Goal: Task Accomplishment & Management: Manage account settings

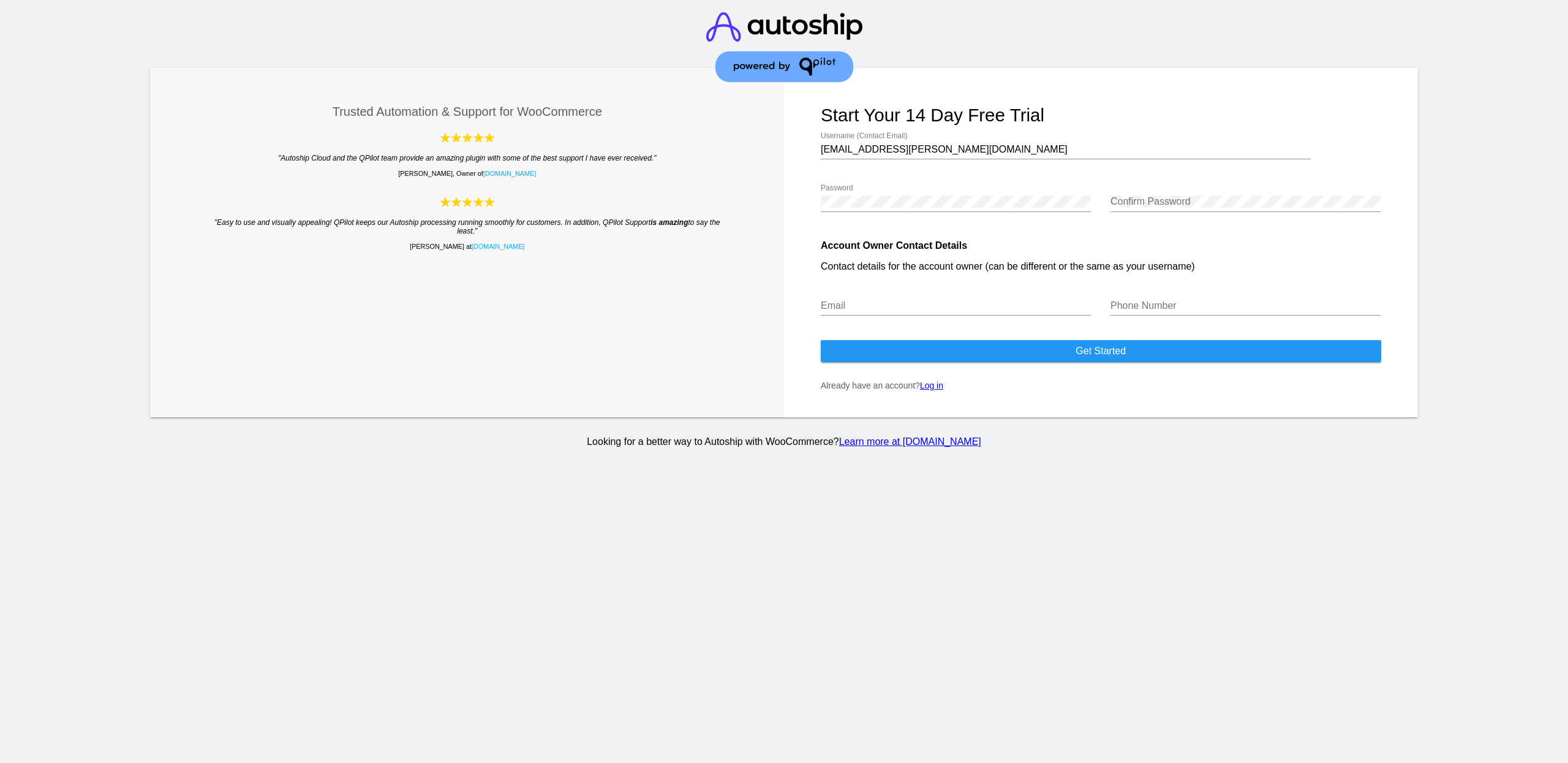
click at [929, 398] on form "Start your 14 day free trial [EMAIL_ADDRESS][PERSON_NAME][DOMAIN_NAME] Username…" at bounding box center [1101, 243] width 634 height 349
click at [925, 389] on link "Log in" at bounding box center [931, 385] width 23 height 10
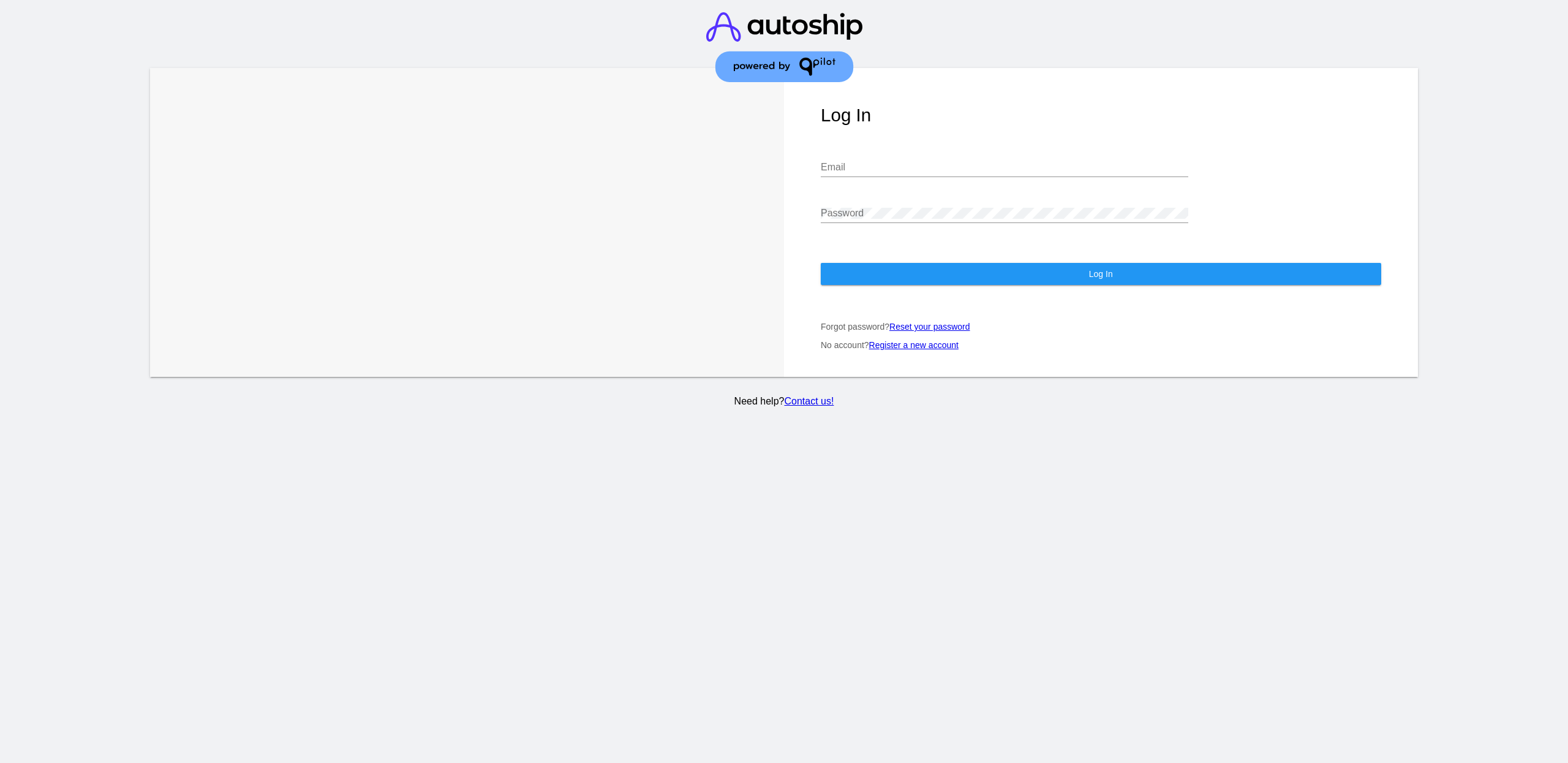
type input "[EMAIL_ADDRESS][PERSON_NAME][DOMAIN_NAME]"
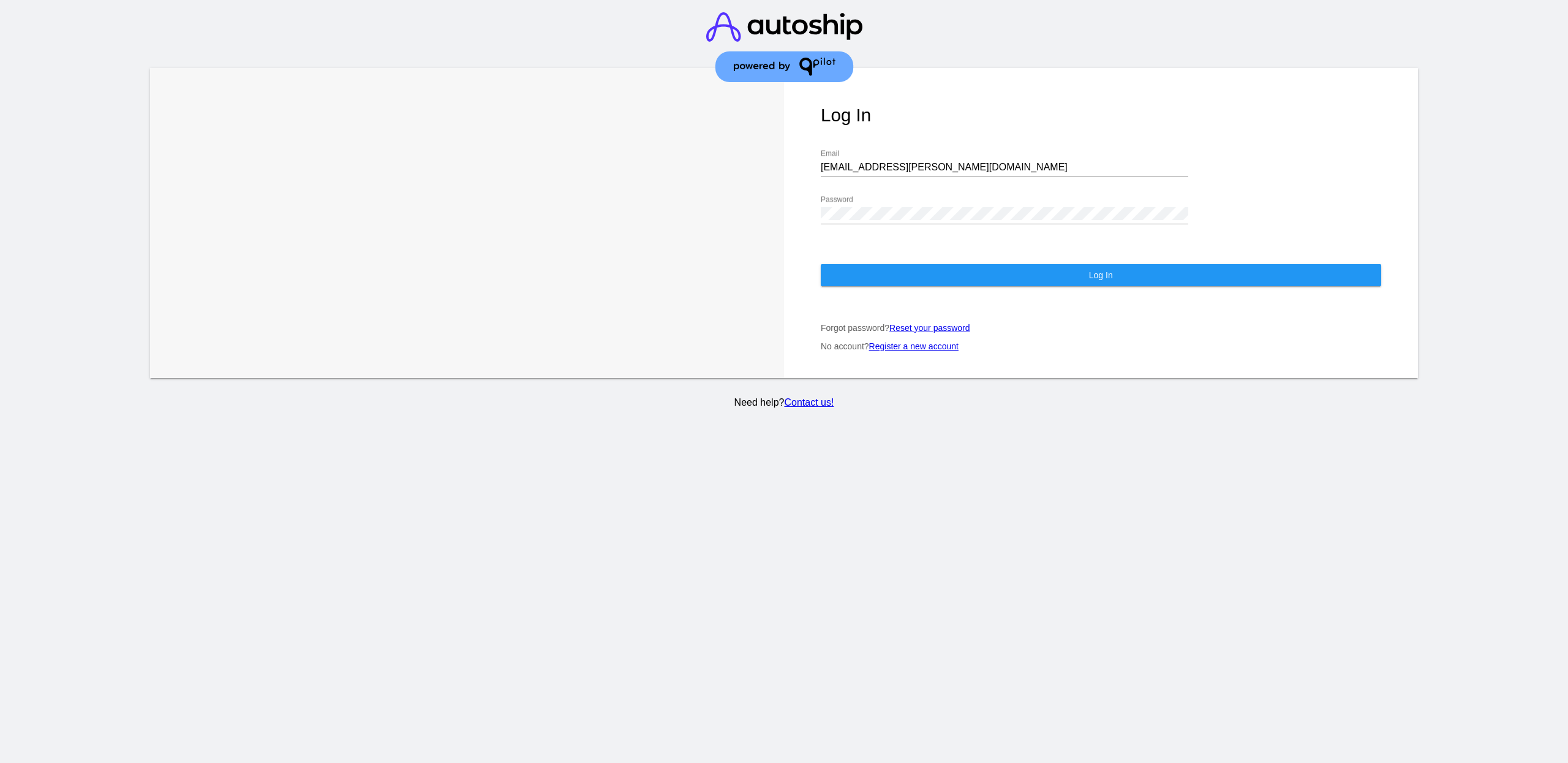
click at [904, 269] on button "Log In" at bounding box center [1101, 275] width 561 height 22
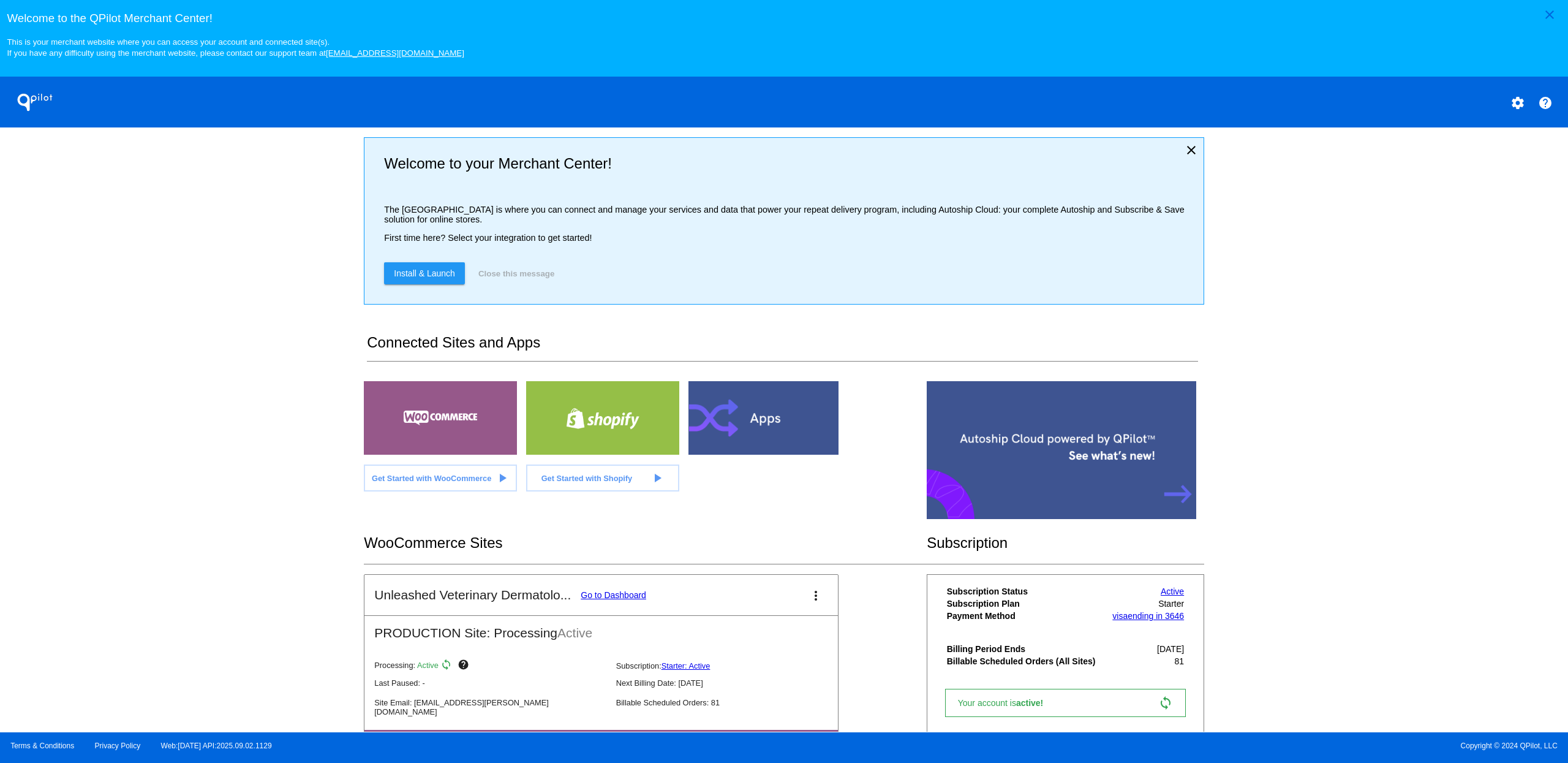
scroll to position [73, 0]
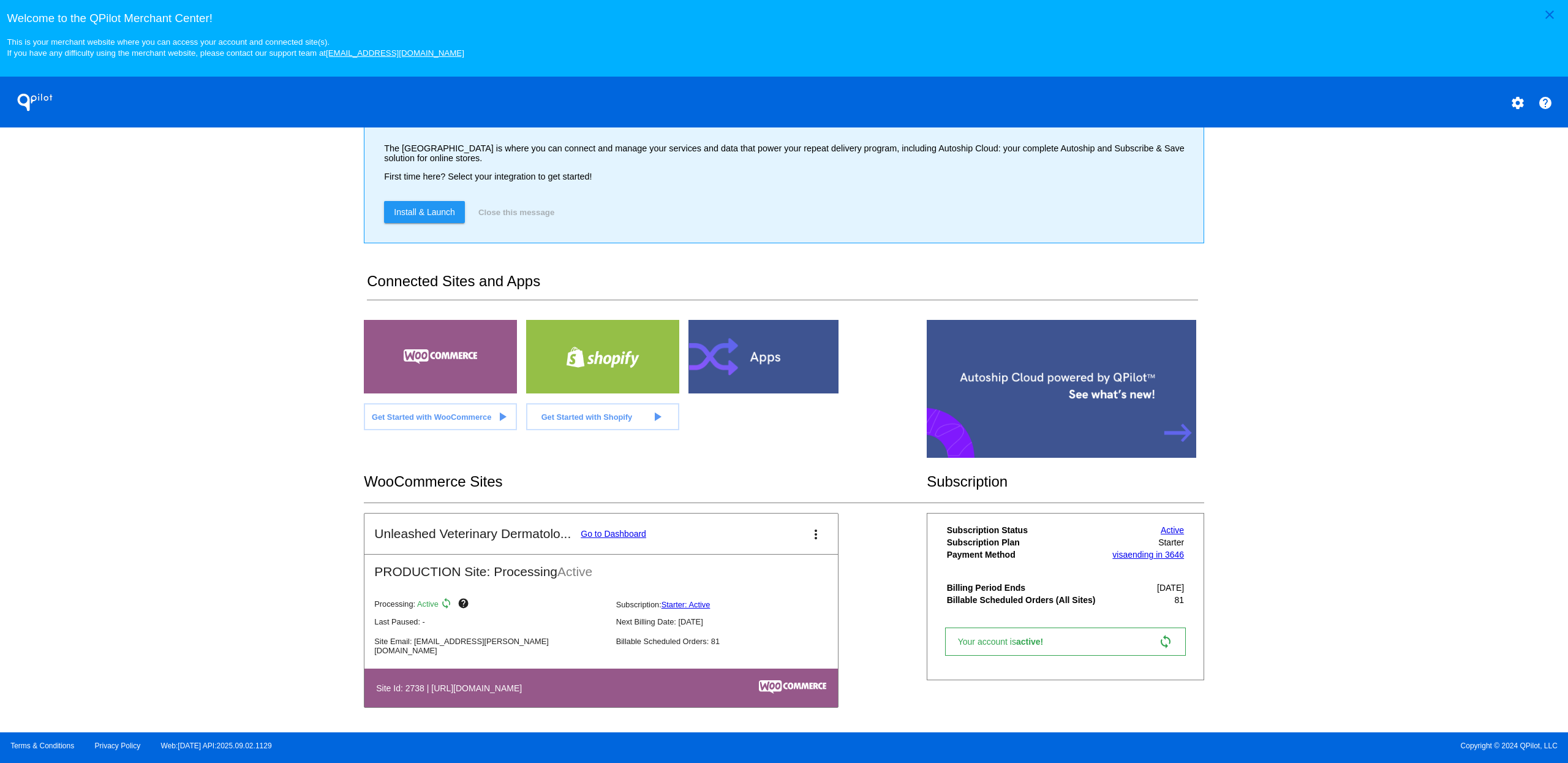
click at [1163, 534] on link "Active" at bounding box center [1172, 529] width 23 height 10
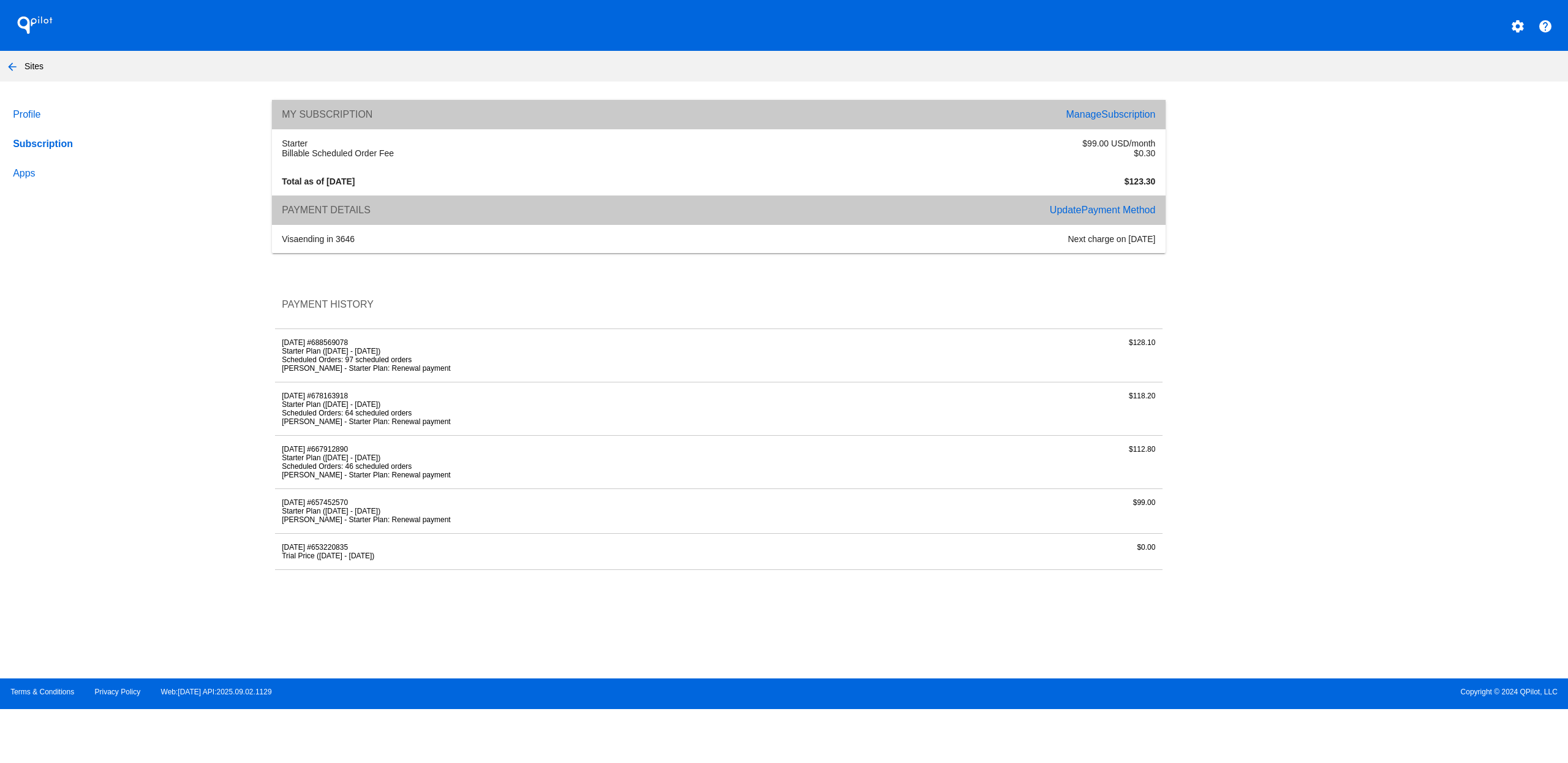
click at [12, 68] on mat-icon "arrow_back" at bounding box center [12, 67] width 15 height 15
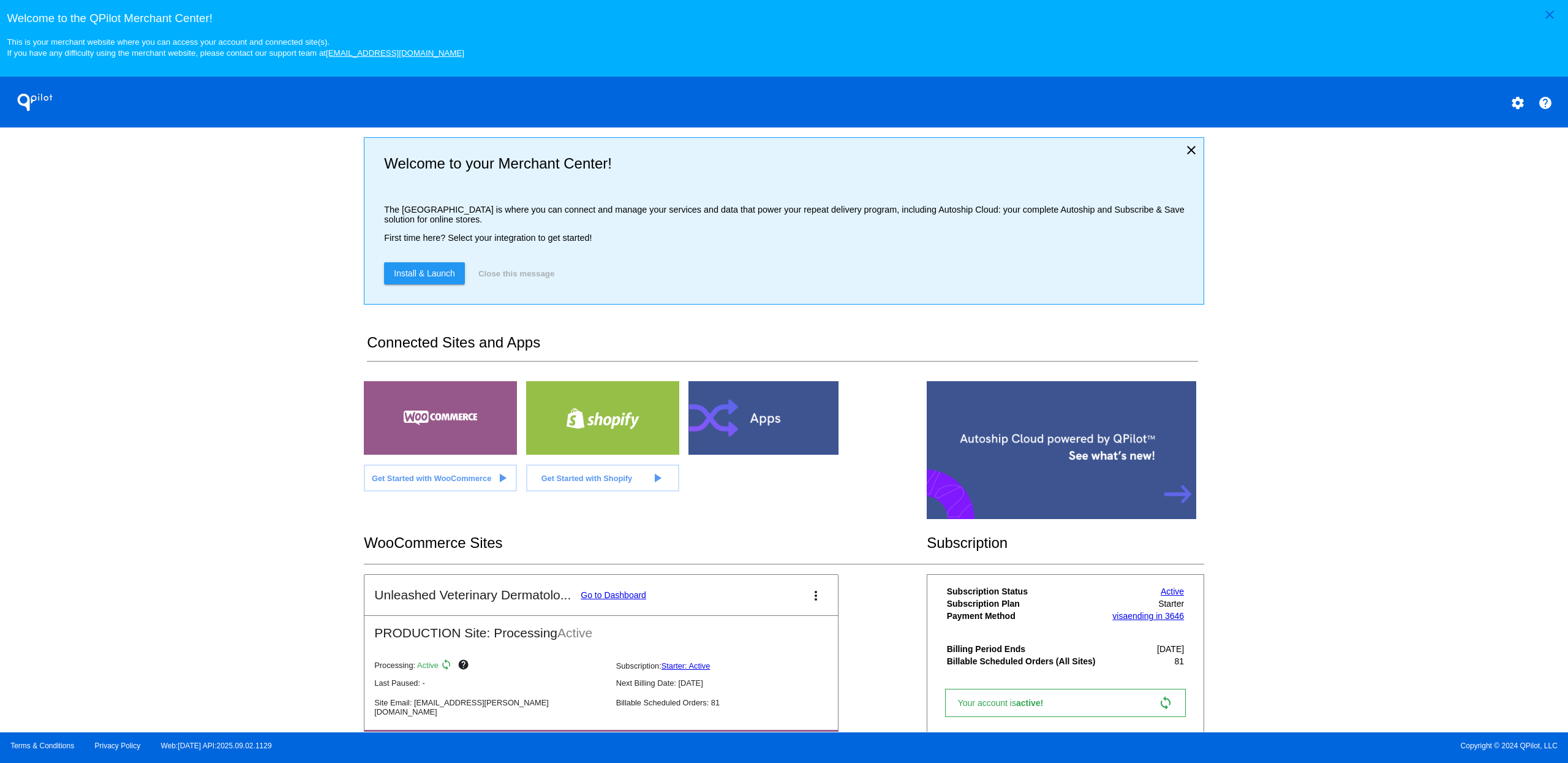
click at [1117, 466] on div at bounding box center [1062, 450] width 270 height 138
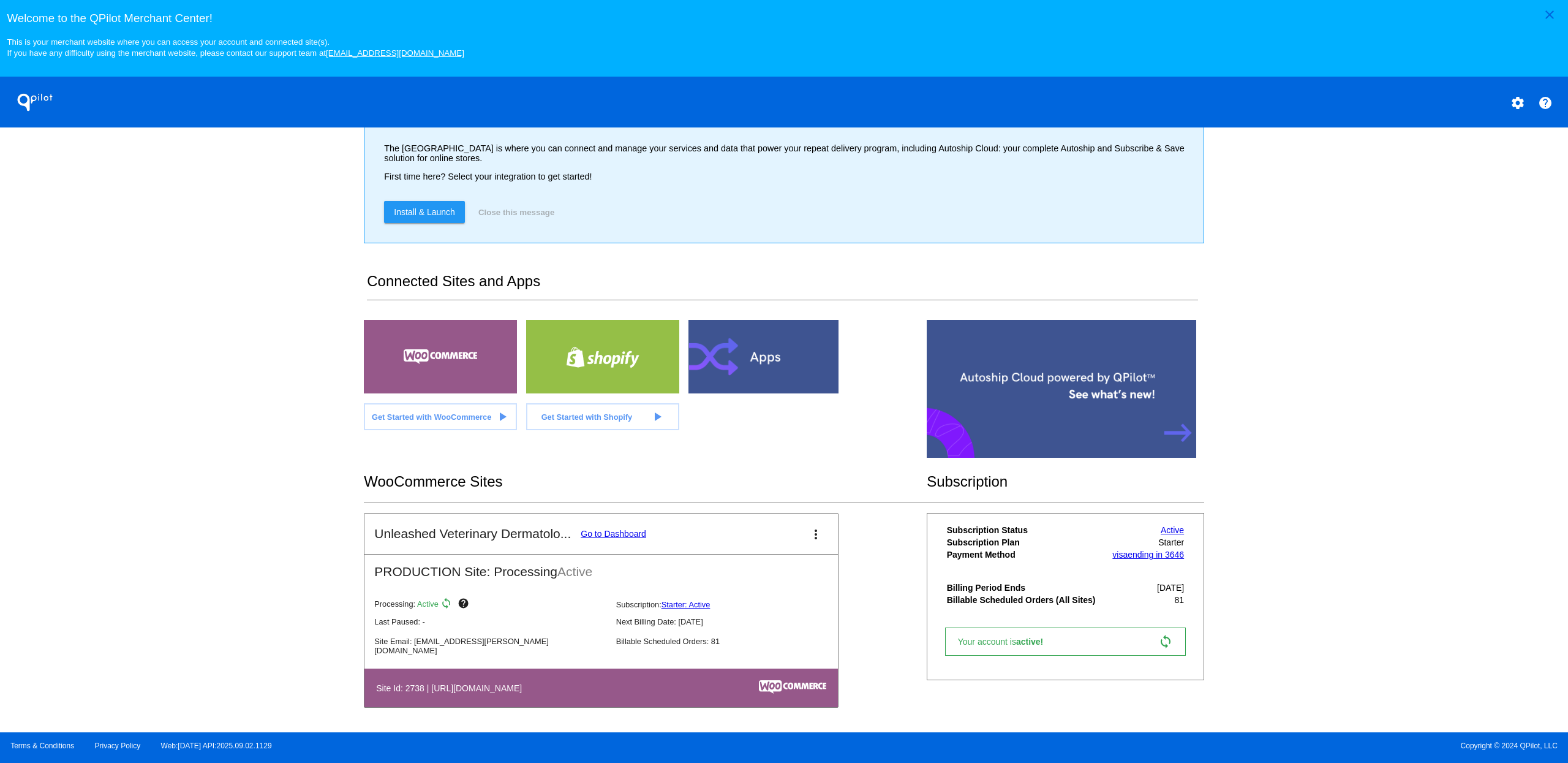
click at [625, 536] on link "Go to Dashboard" at bounding box center [613, 533] width 65 height 10
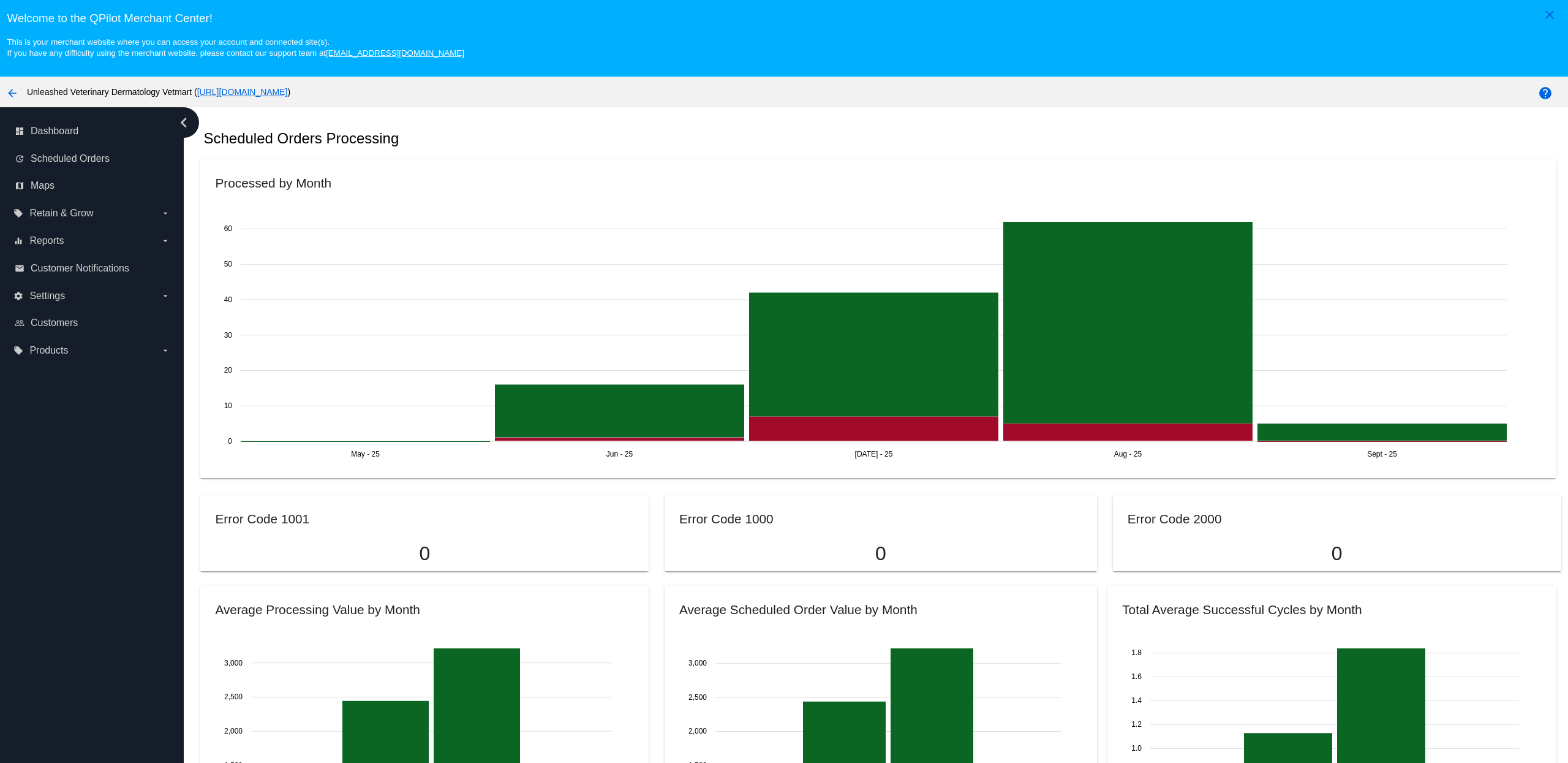
scroll to position [613, 0]
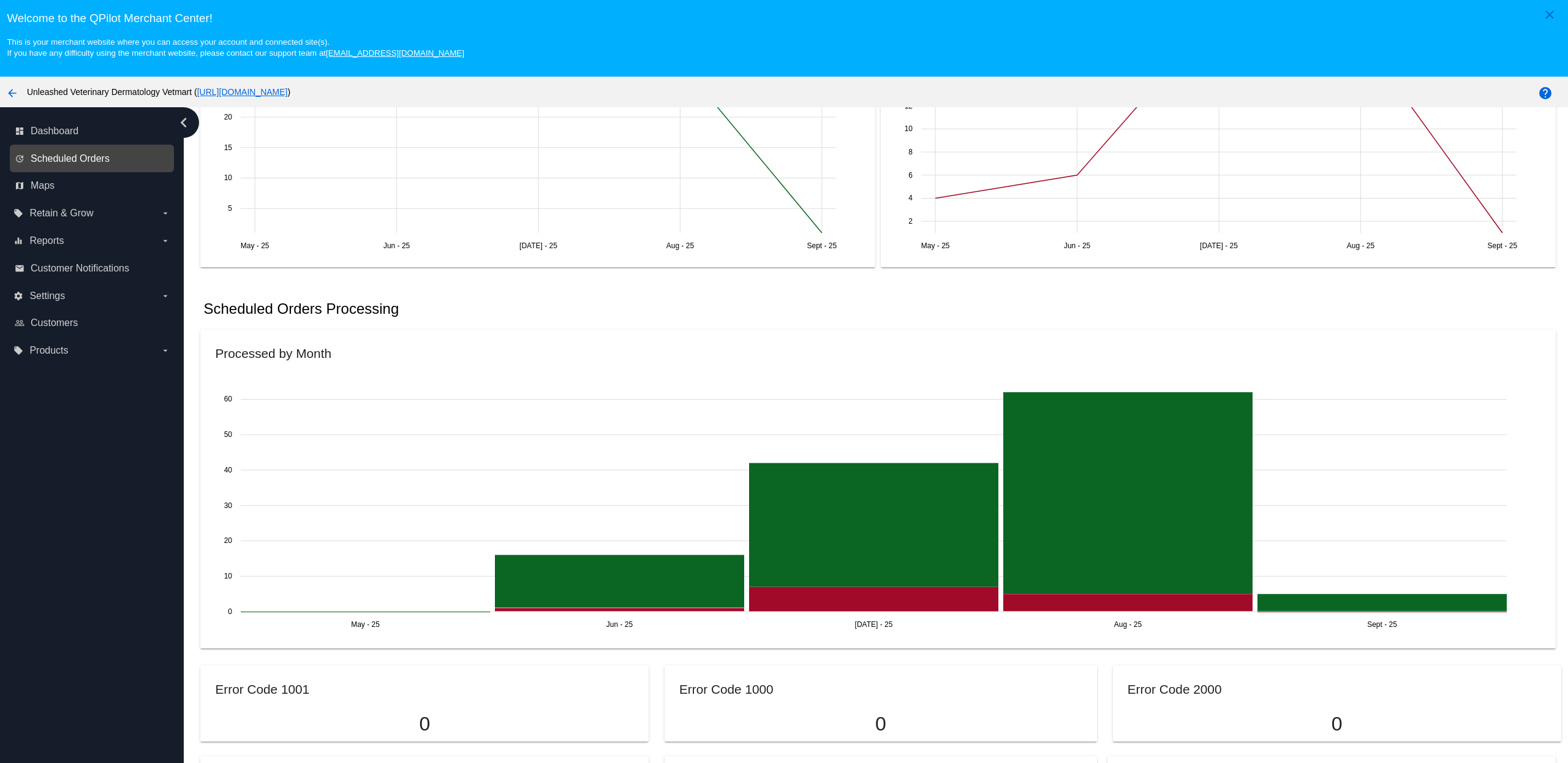
click at [78, 164] on span "Scheduled Orders" at bounding box center [70, 158] width 79 height 11
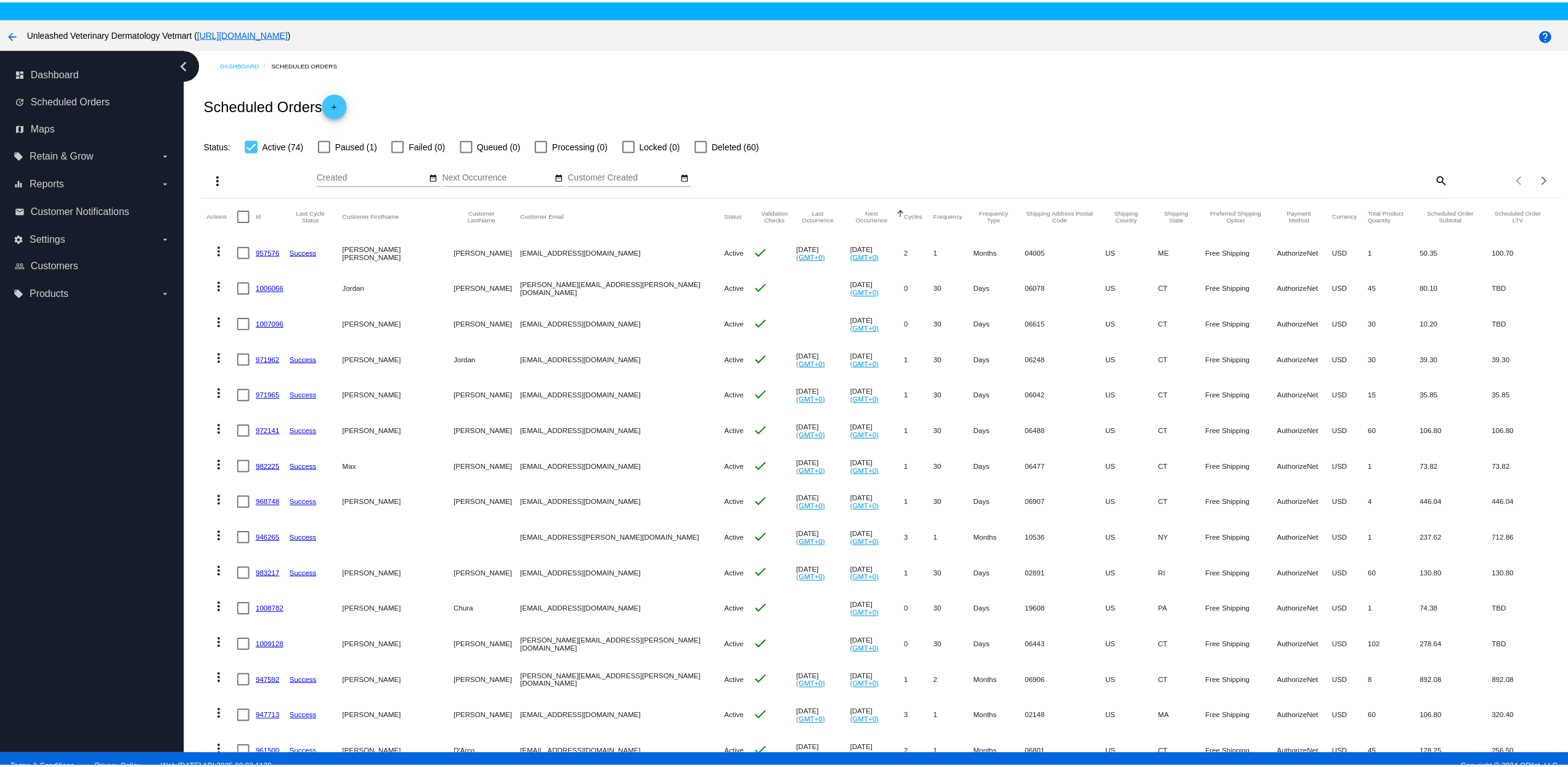
scroll to position [56, 0]
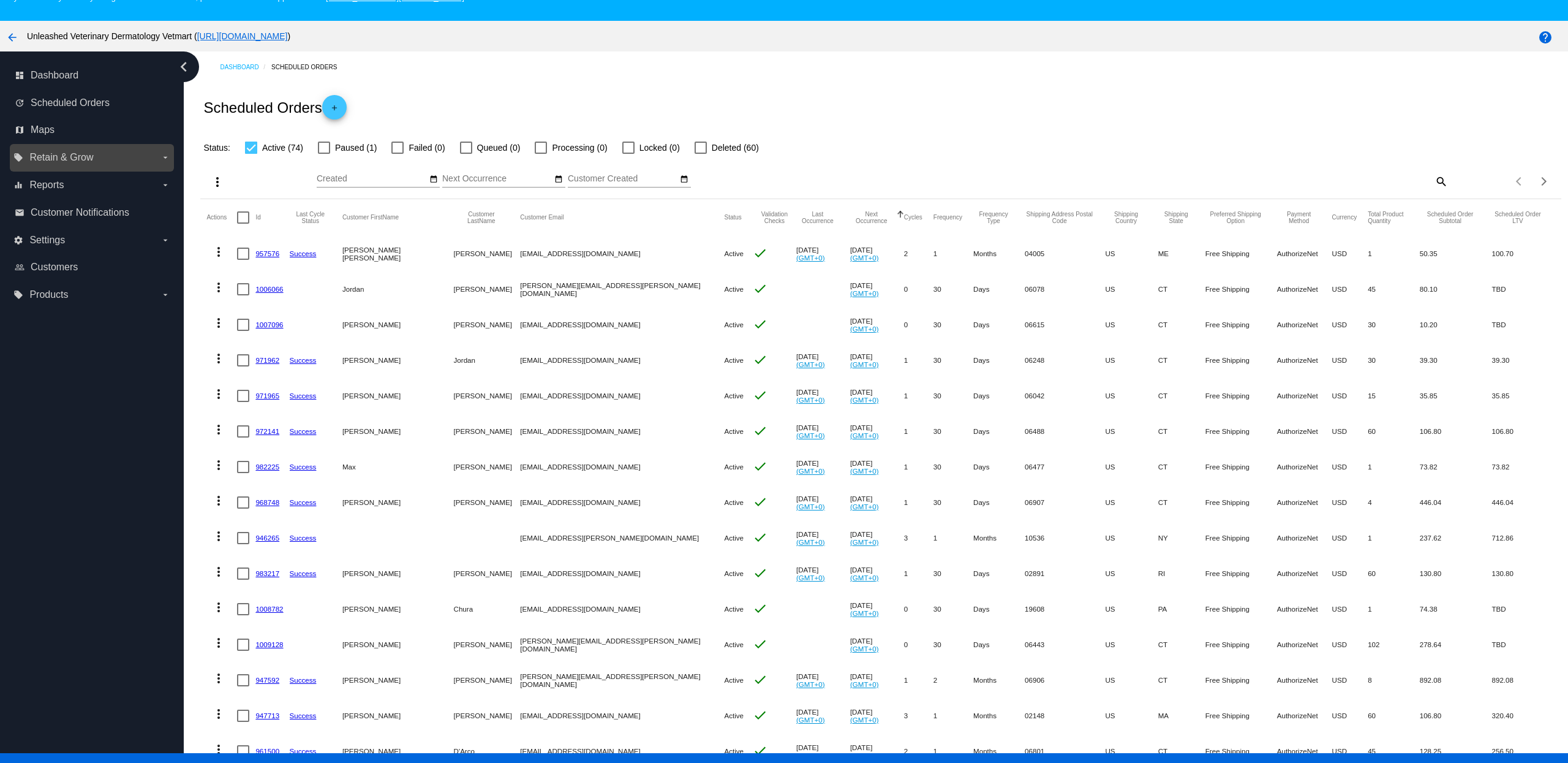
click at [86, 158] on span "Retain & Grow" at bounding box center [61, 157] width 64 height 11
click at [0, 0] on input "local_offer Retain & Grow arrow_drop_down" at bounding box center [0, 0] width 0 height 0
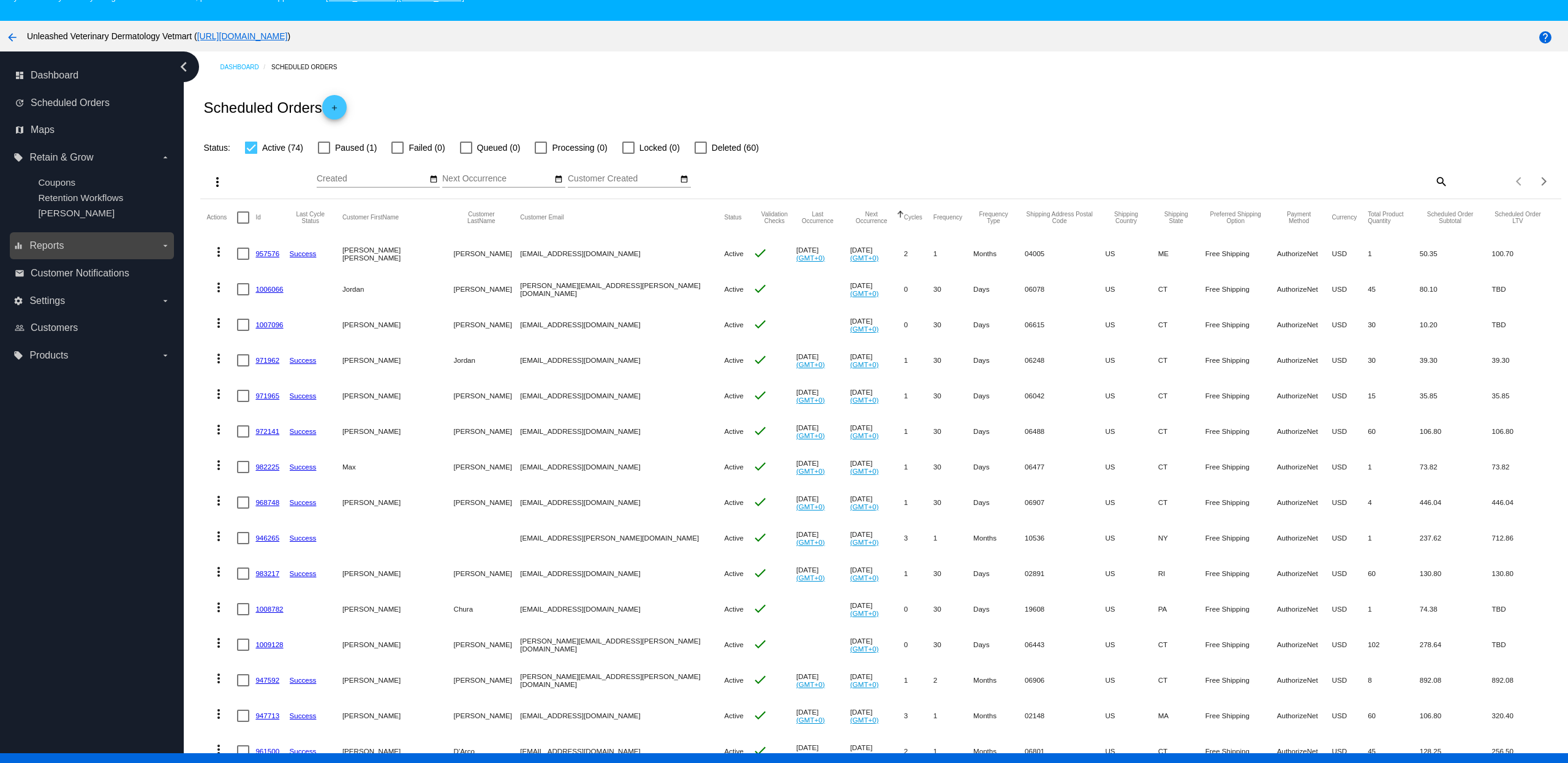
click at [63, 251] on span "Reports" at bounding box center [46, 246] width 34 height 11
click at [0, 0] on input "equalizer Reports arrow_drop_down" at bounding box center [0, 0] width 0 height 0
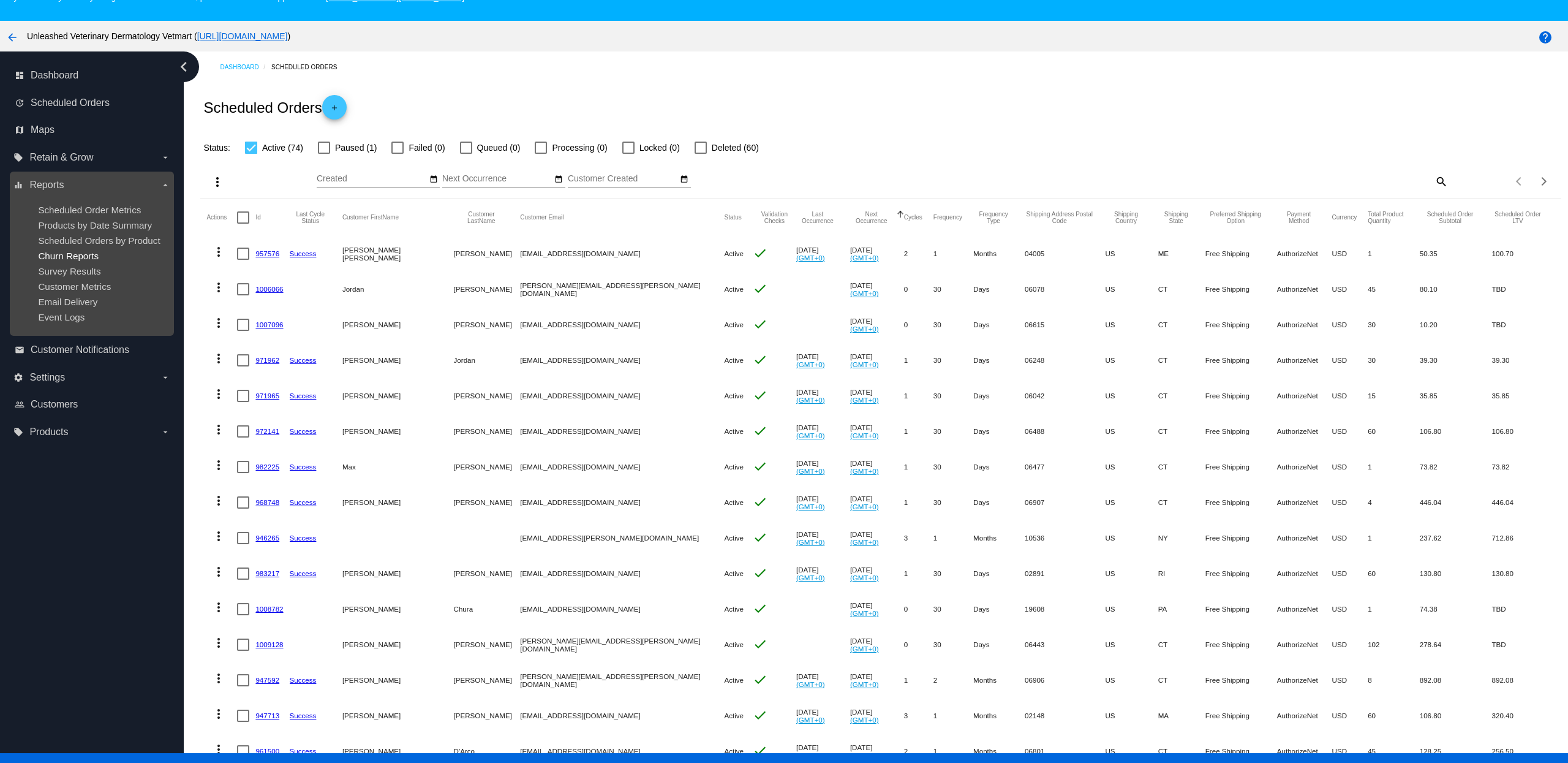
click at [62, 254] on span "Churn Reports" at bounding box center [68, 256] width 61 height 10
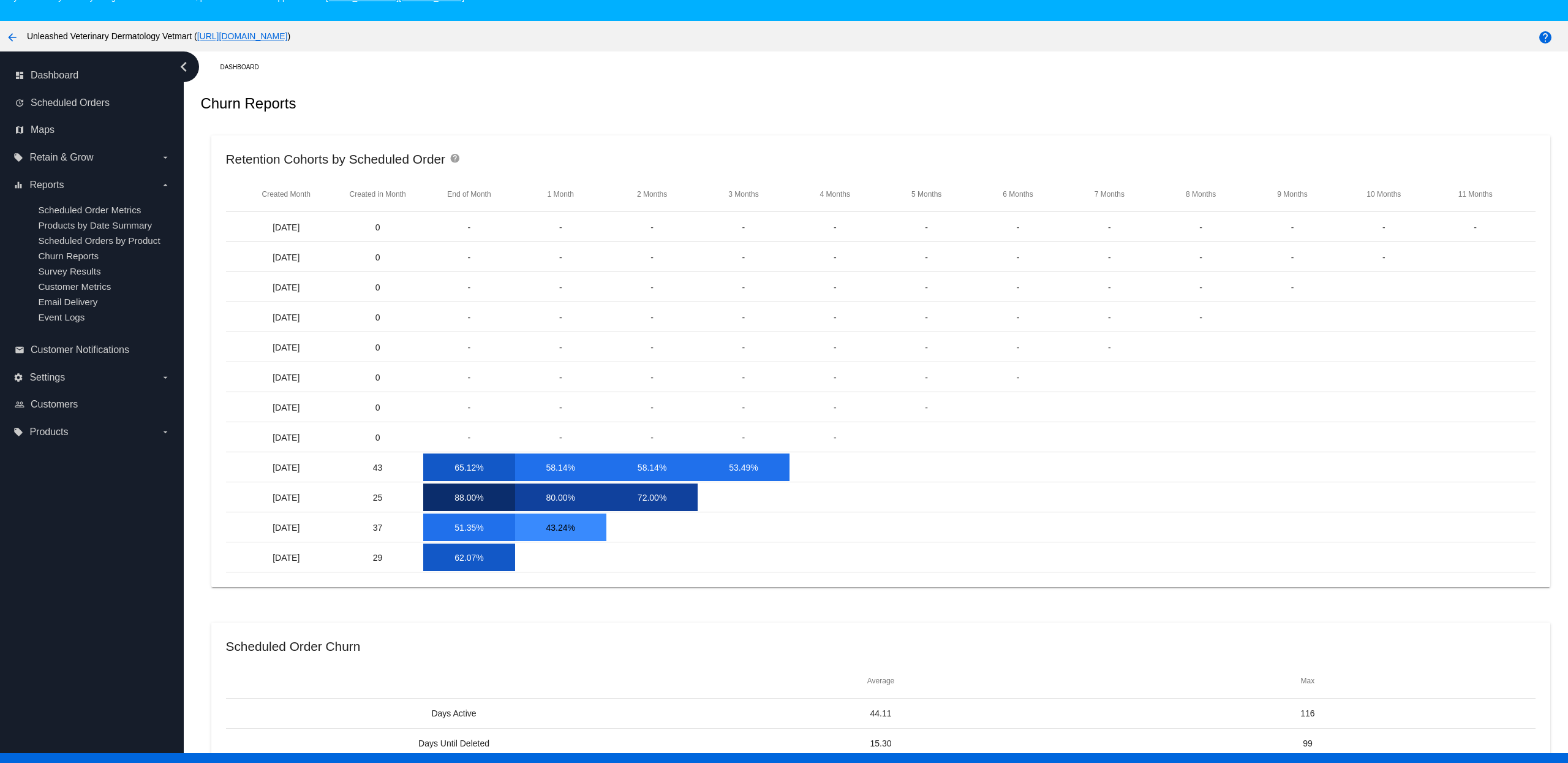
click at [456, 166] on mat-icon "help" at bounding box center [456, 161] width 15 height 15
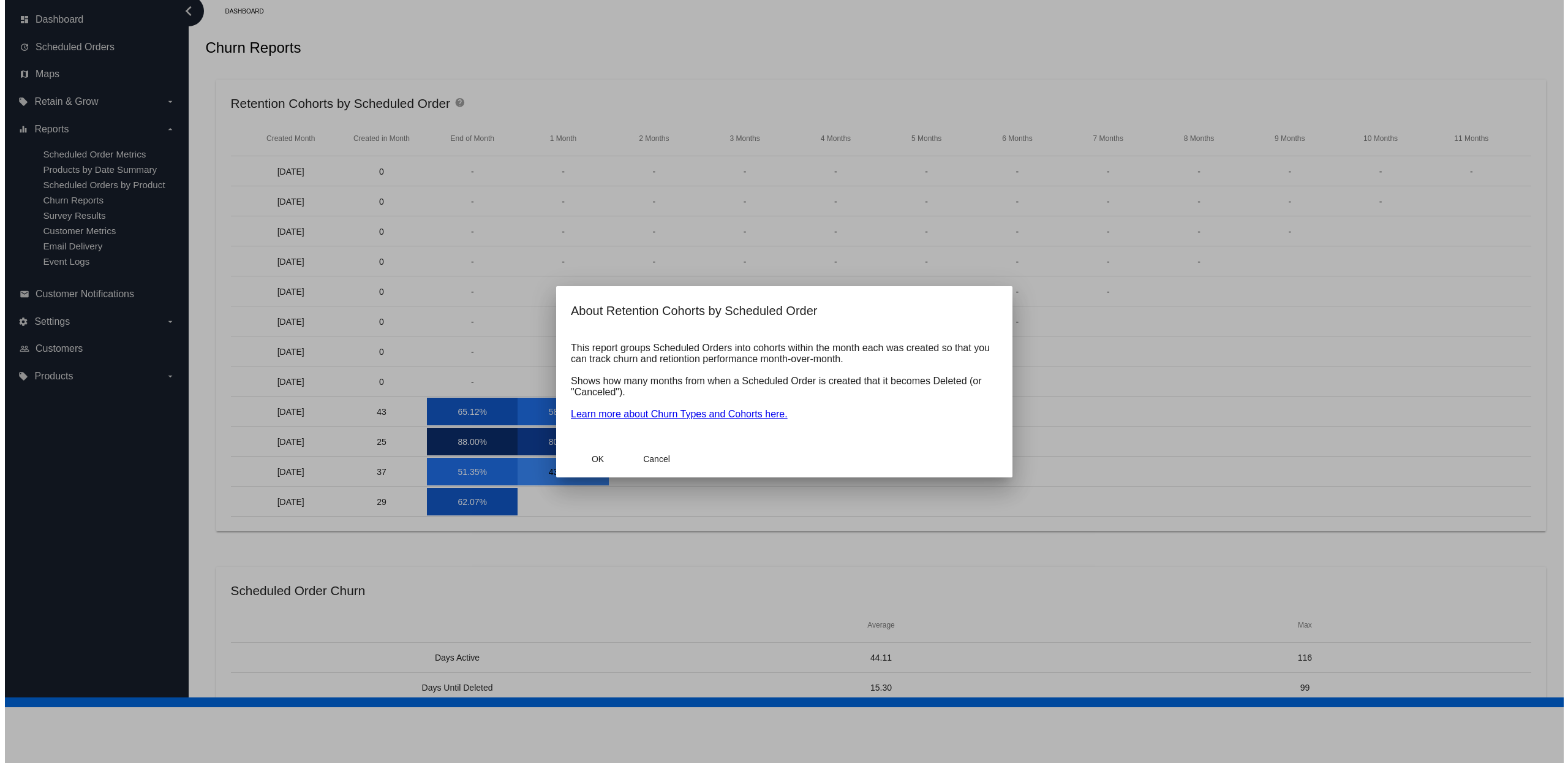
scroll to position [56, 0]
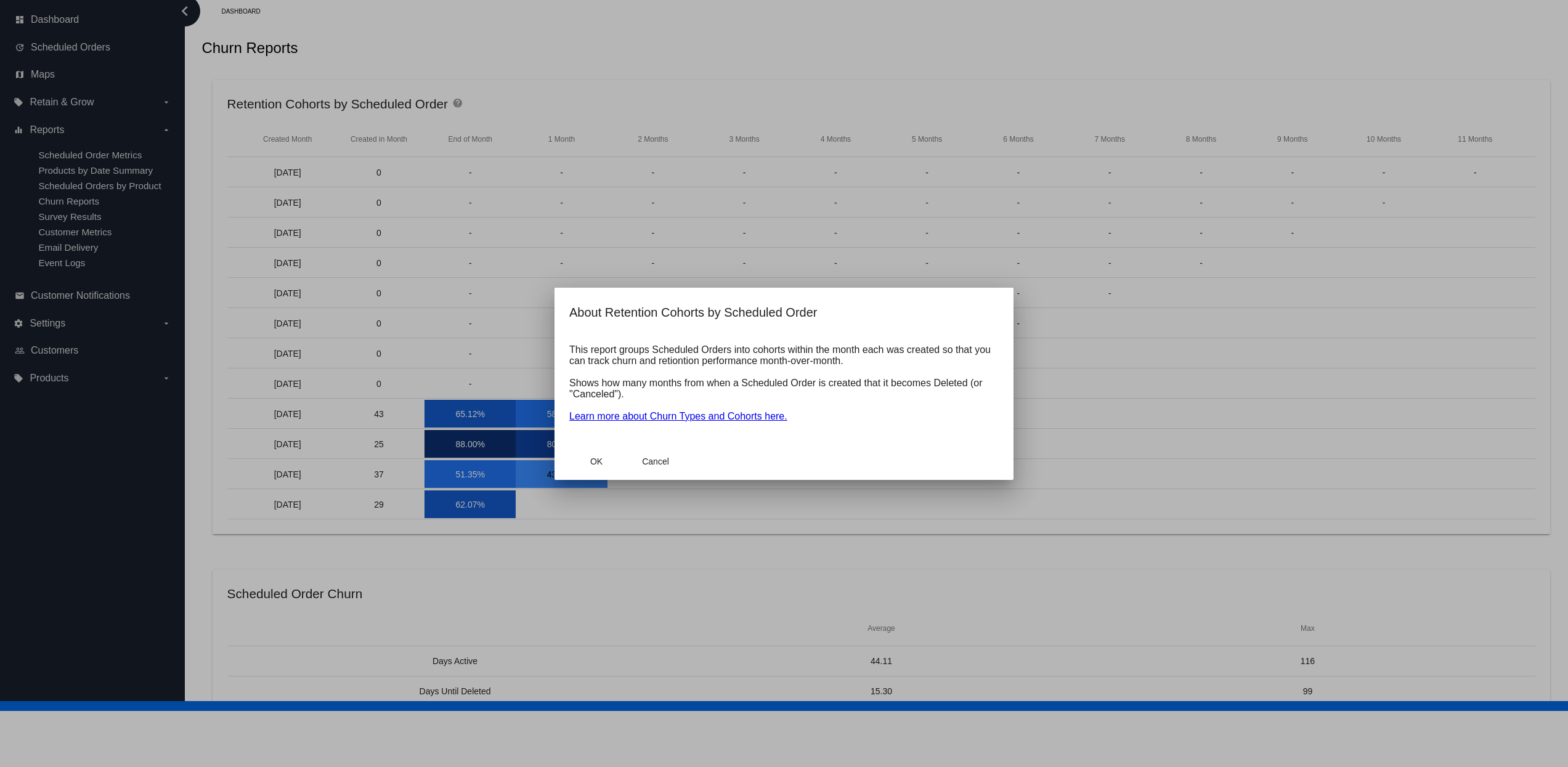
click at [459, 167] on div at bounding box center [784, 383] width 1568 height 767
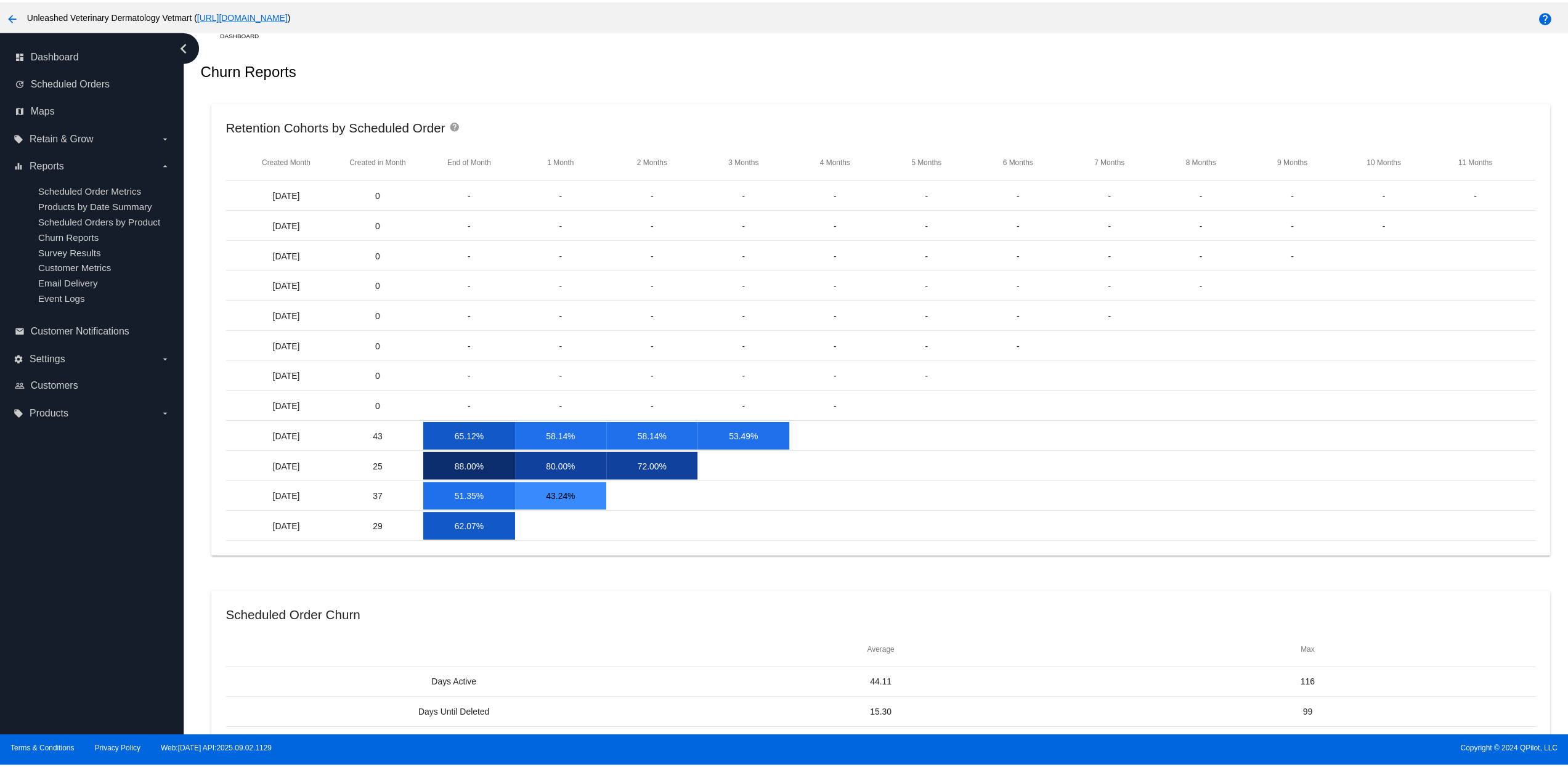
scroll to position [0, 0]
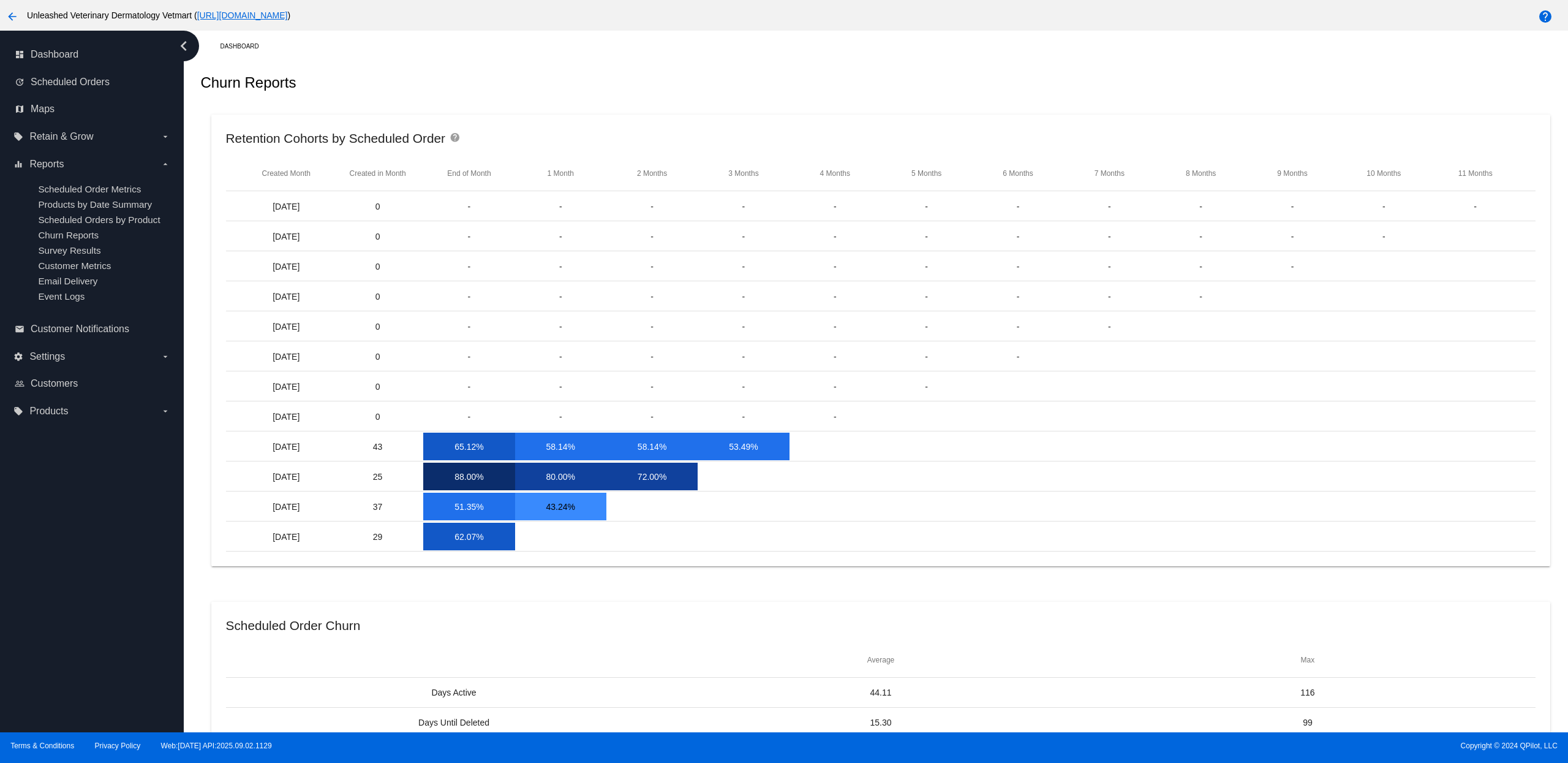
click at [459, 141] on mat-icon "help" at bounding box center [456, 140] width 15 height 15
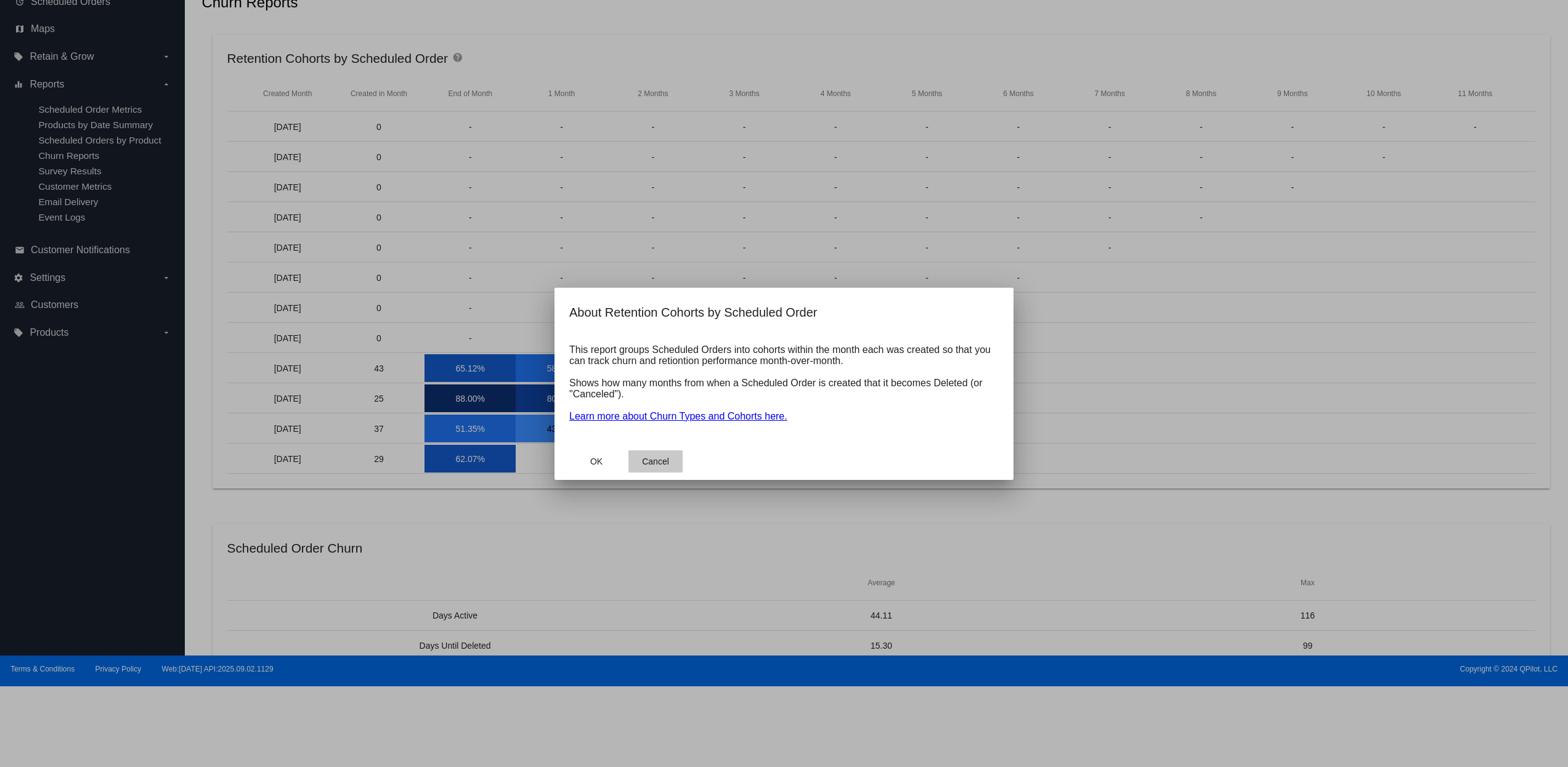
click at [640, 466] on button "Cancel" at bounding box center [656, 461] width 55 height 22
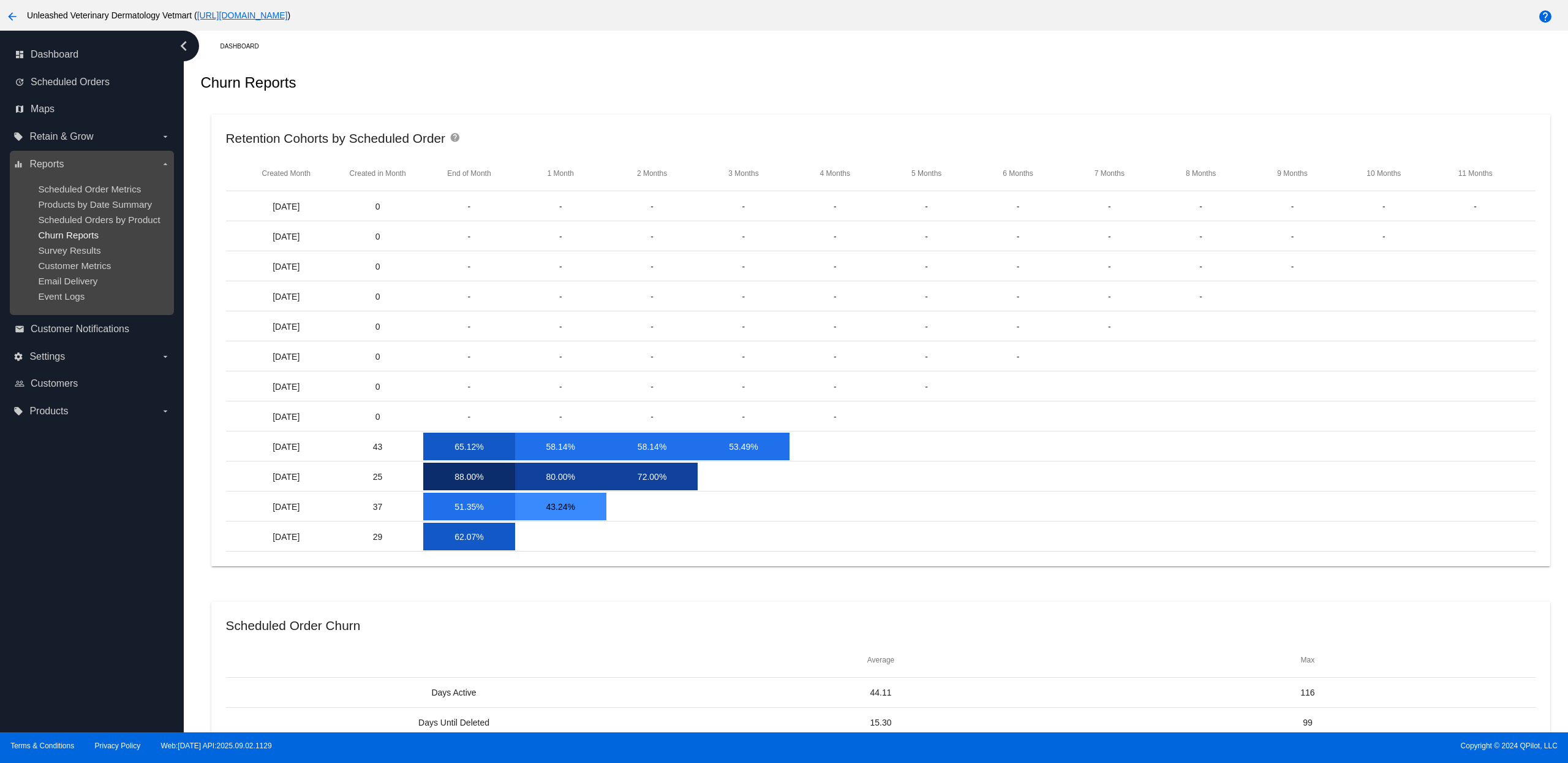
click at [90, 233] on span "Churn Reports" at bounding box center [68, 235] width 61 height 10
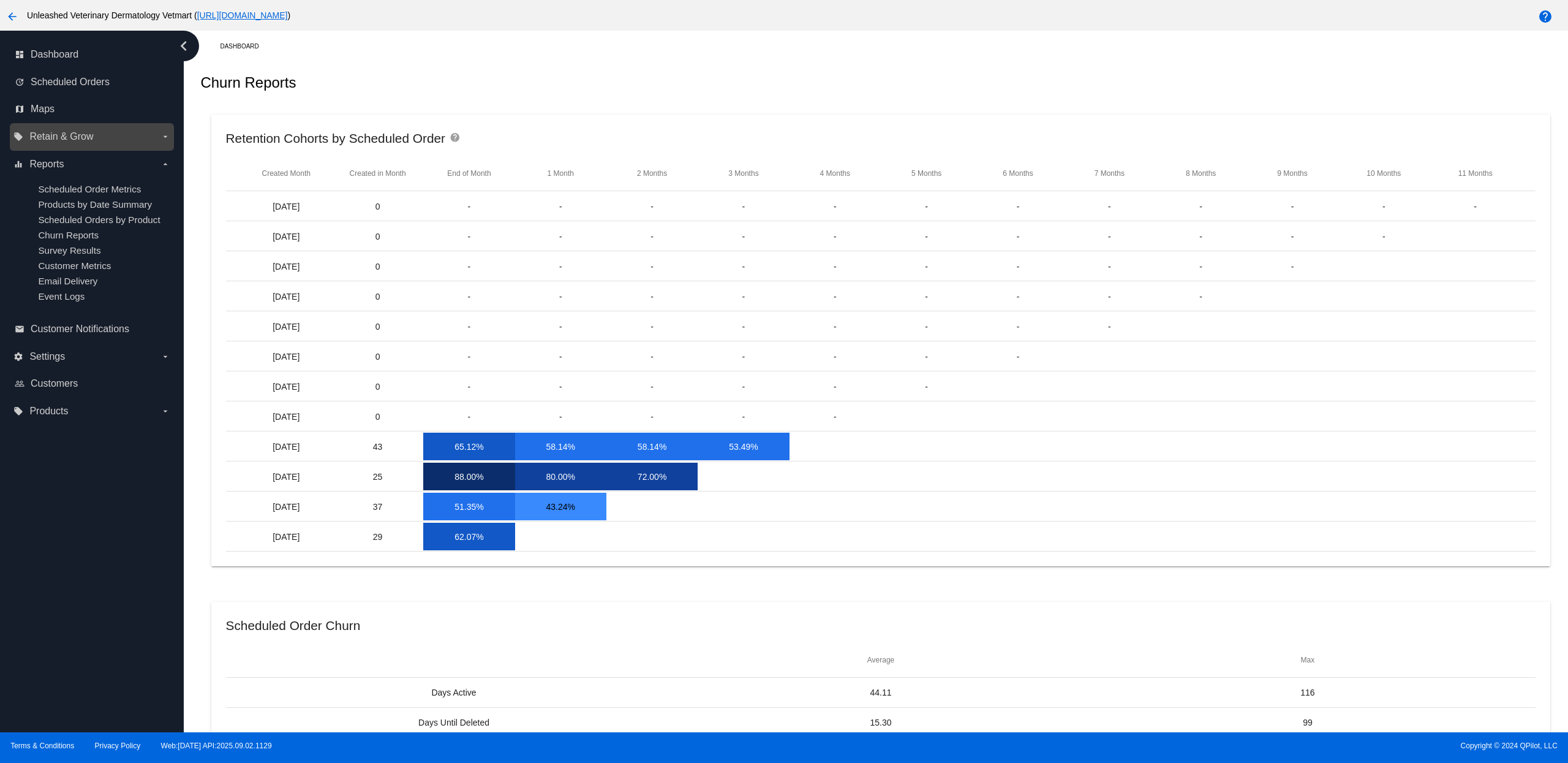
click at [59, 139] on span "Retain & Grow" at bounding box center [61, 136] width 64 height 11
click at [0, 0] on input "local_offer Retain & Grow arrow_drop_down" at bounding box center [0, 0] width 0 height 0
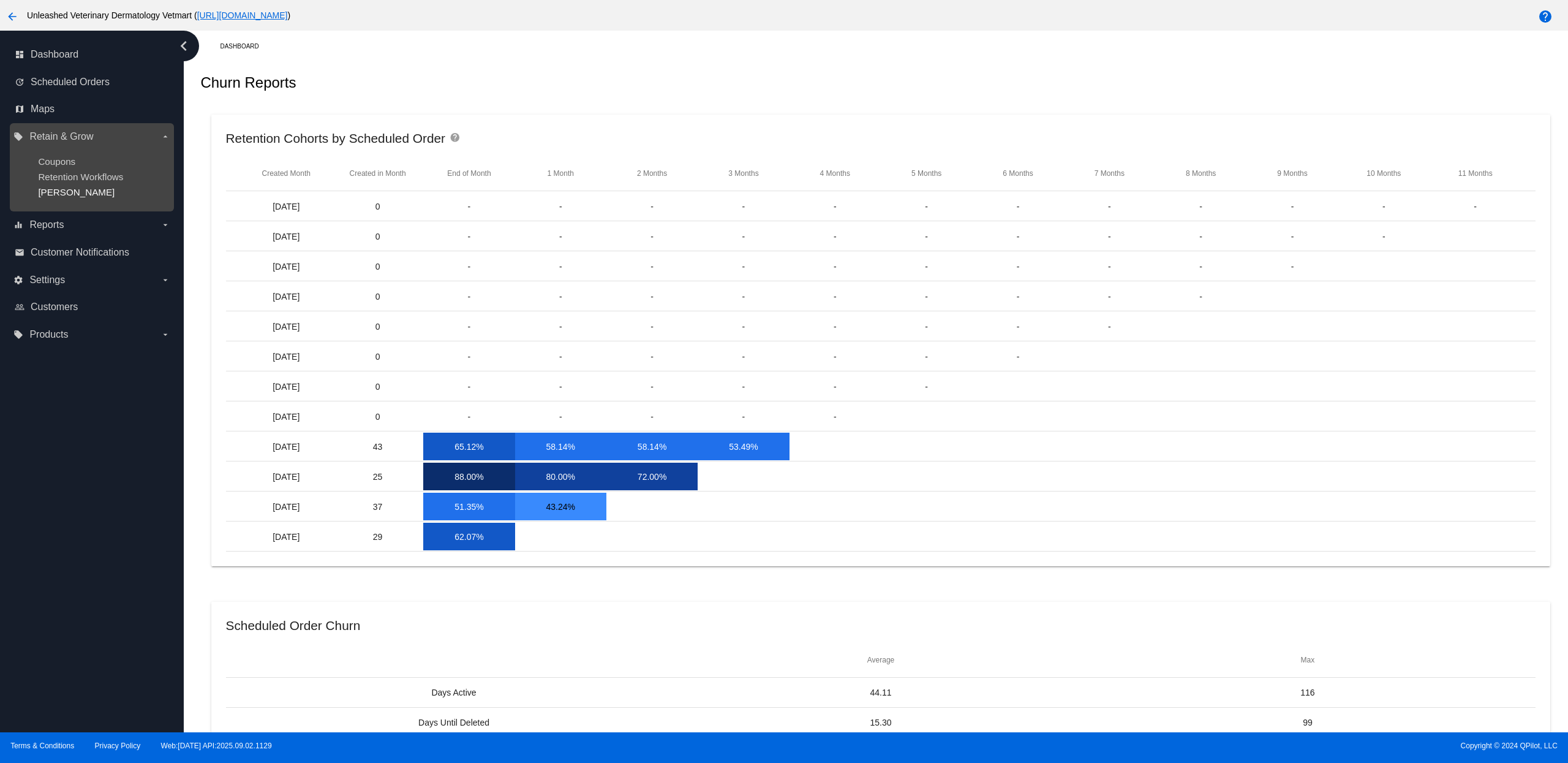
click at [54, 192] on span "[PERSON_NAME]" at bounding box center [76, 192] width 76 height 10
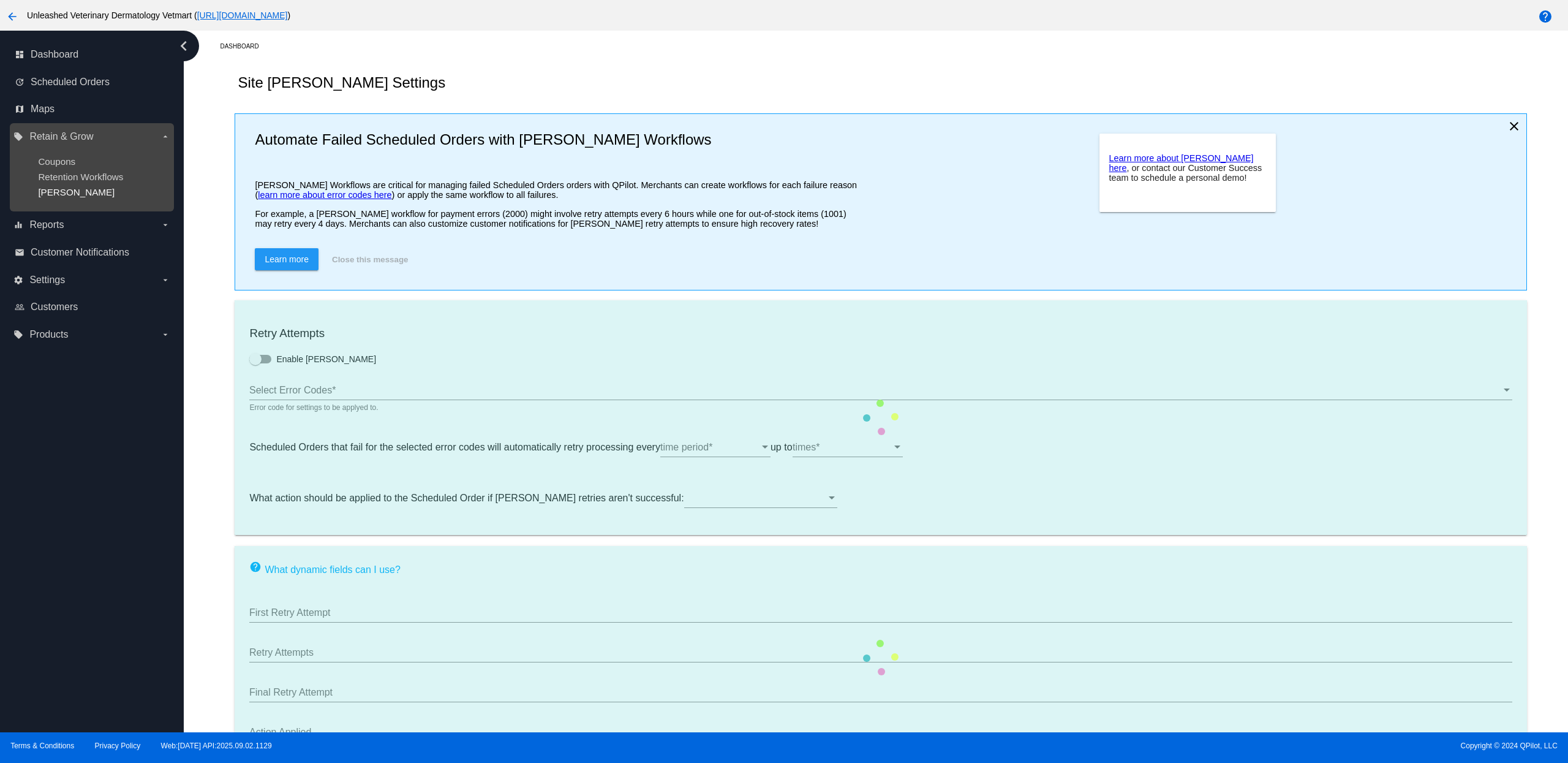
type input "If no changes are made, we will automatically retry processing your {{Scheduled…"
type input "If no changes are made, we will automatically {{DunningAction}} your {{Schedule…"
type input "Your {{ScheduledOrder}} was {{DunningAction}}."
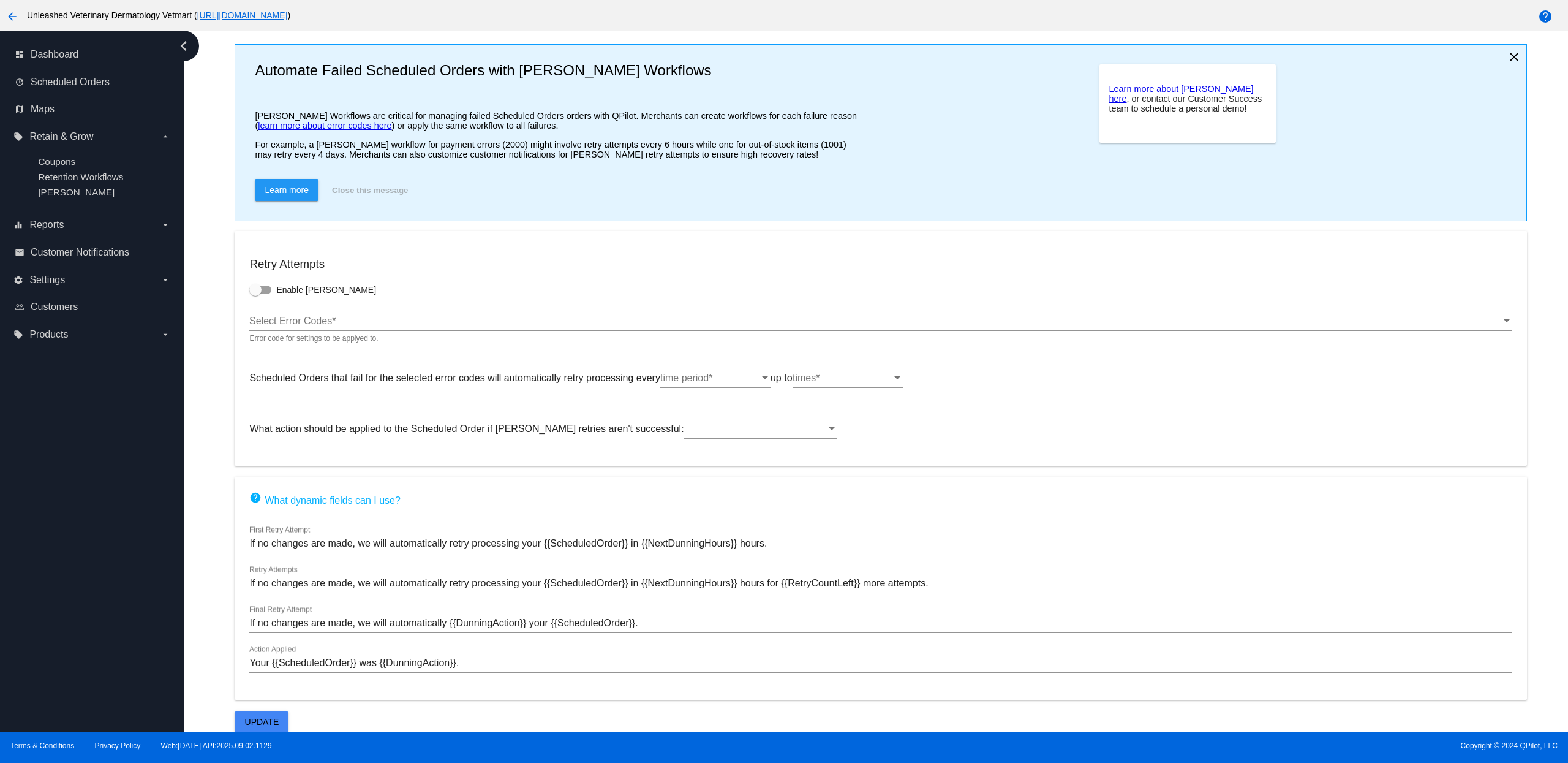
scroll to position [92, 0]
click at [76, 187] on div "[PERSON_NAME]" at bounding box center [101, 192] width 127 height 10
click at [72, 188] on span "[PERSON_NAME]" at bounding box center [76, 192] width 76 height 10
click at [85, 57] on link "dashboard Dashboard" at bounding box center [92, 54] width 155 height 20
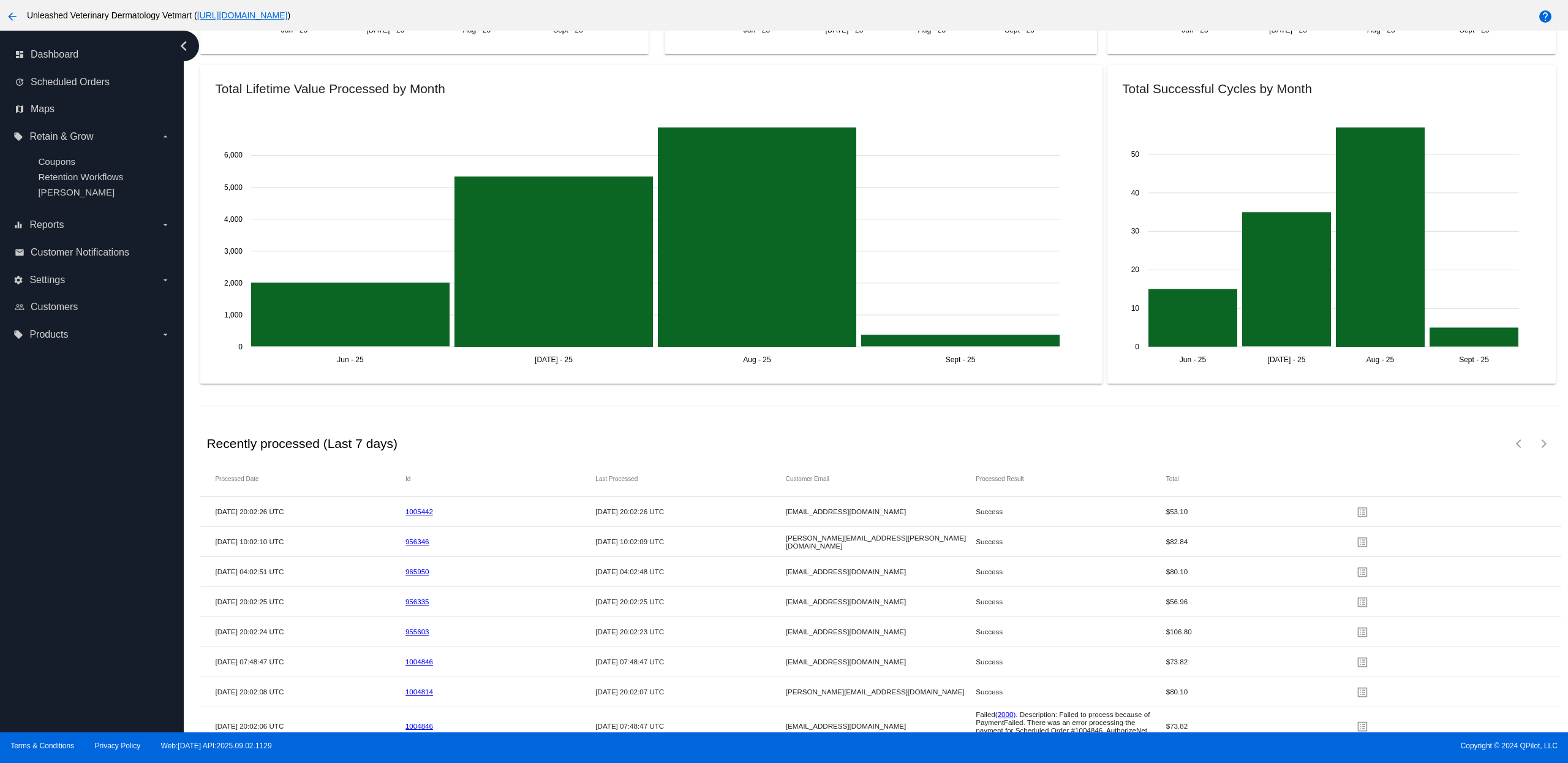
scroll to position [1947, 0]
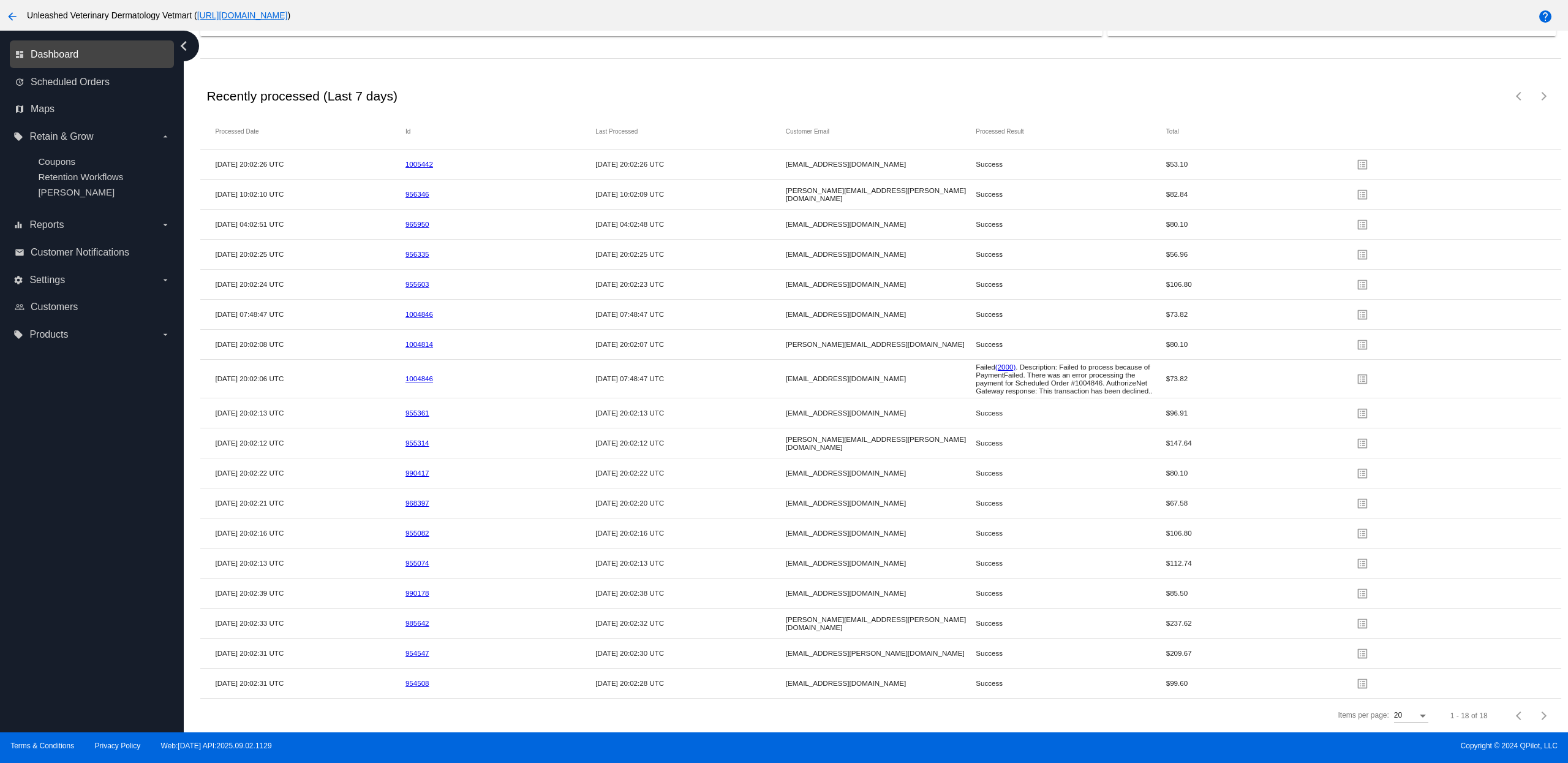
click at [70, 56] on span "Dashboard" at bounding box center [54, 54] width 48 height 11
click at [68, 63] on link "dashboard Dashboard" at bounding box center [92, 54] width 155 height 20
